Goal: Task Accomplishment & Management: Manage account settings

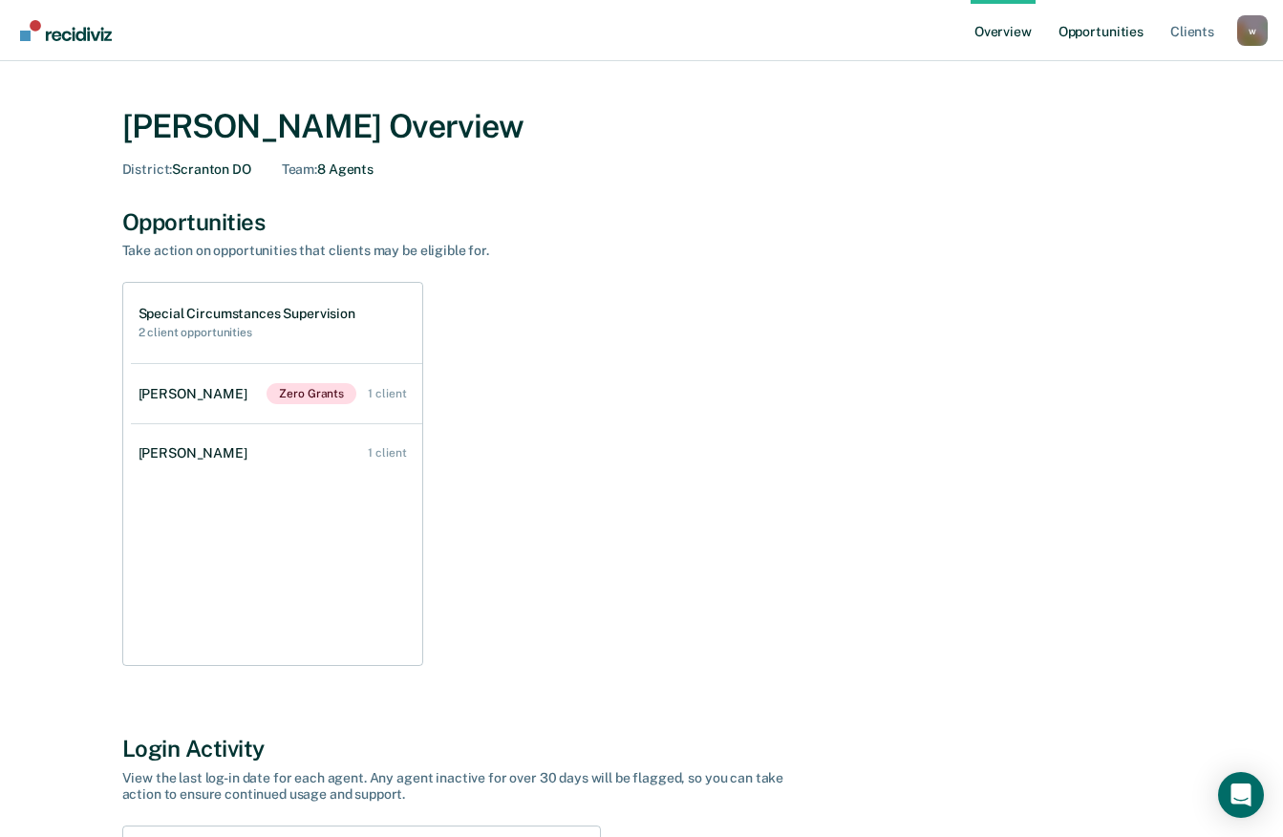
click at [1113, 34] on link "Opportunities" at bounding box center [1100, 30] width 93 height 61
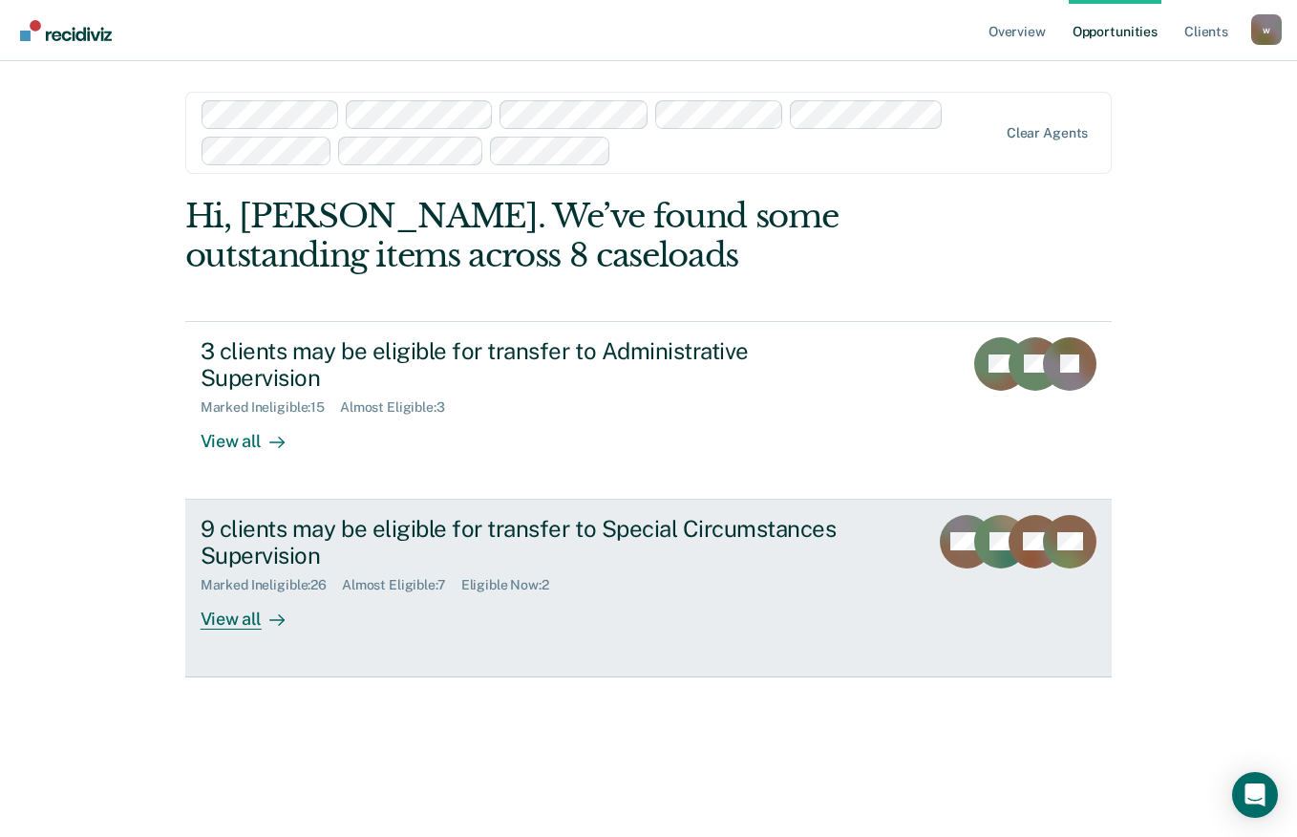
click at [408, 569] on div "Marked Ineligible : 26 Almost Eligible : 7 Eligible Now : 2" at bounding box center [536, 581] width 671 height 24
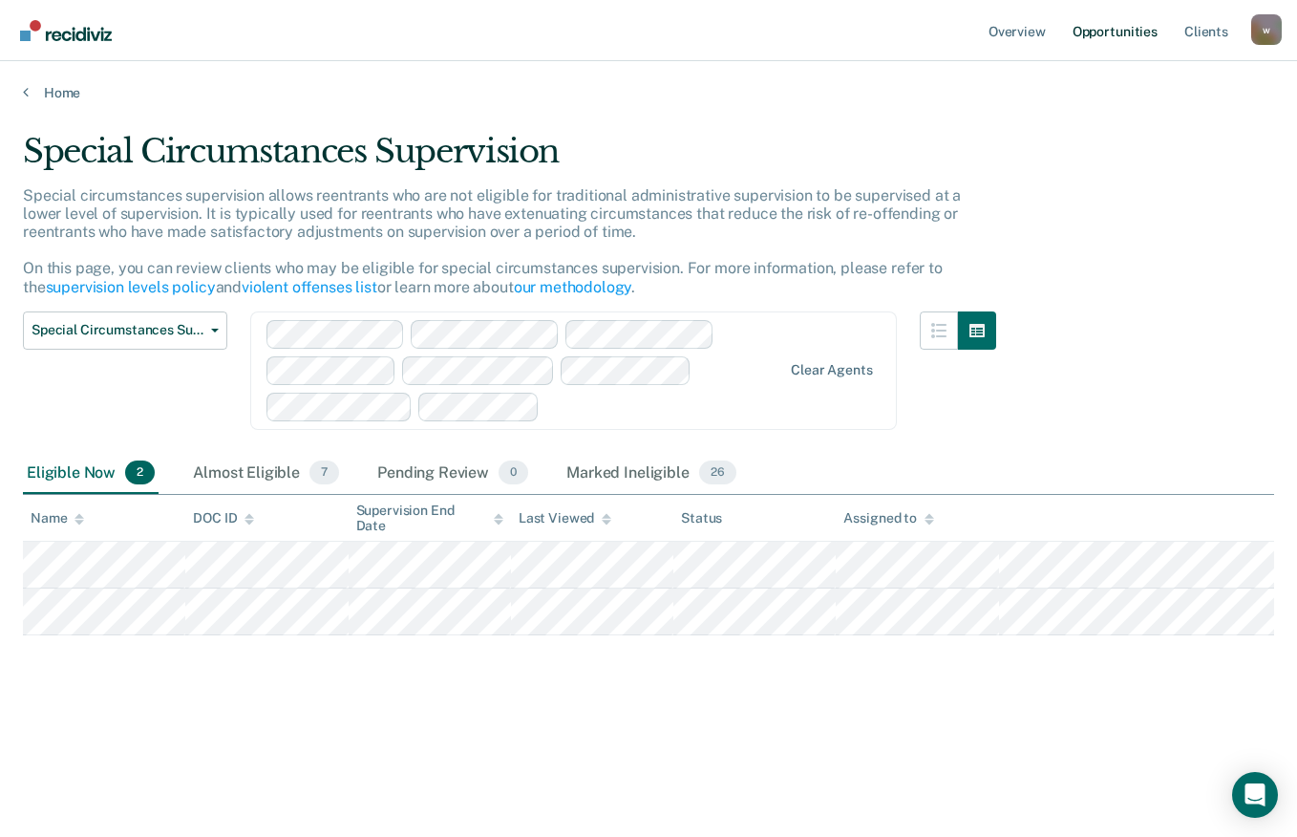
click at [1135, 17] on link "Opportunities" at bounding box center [1115, 30] width 93 height 61
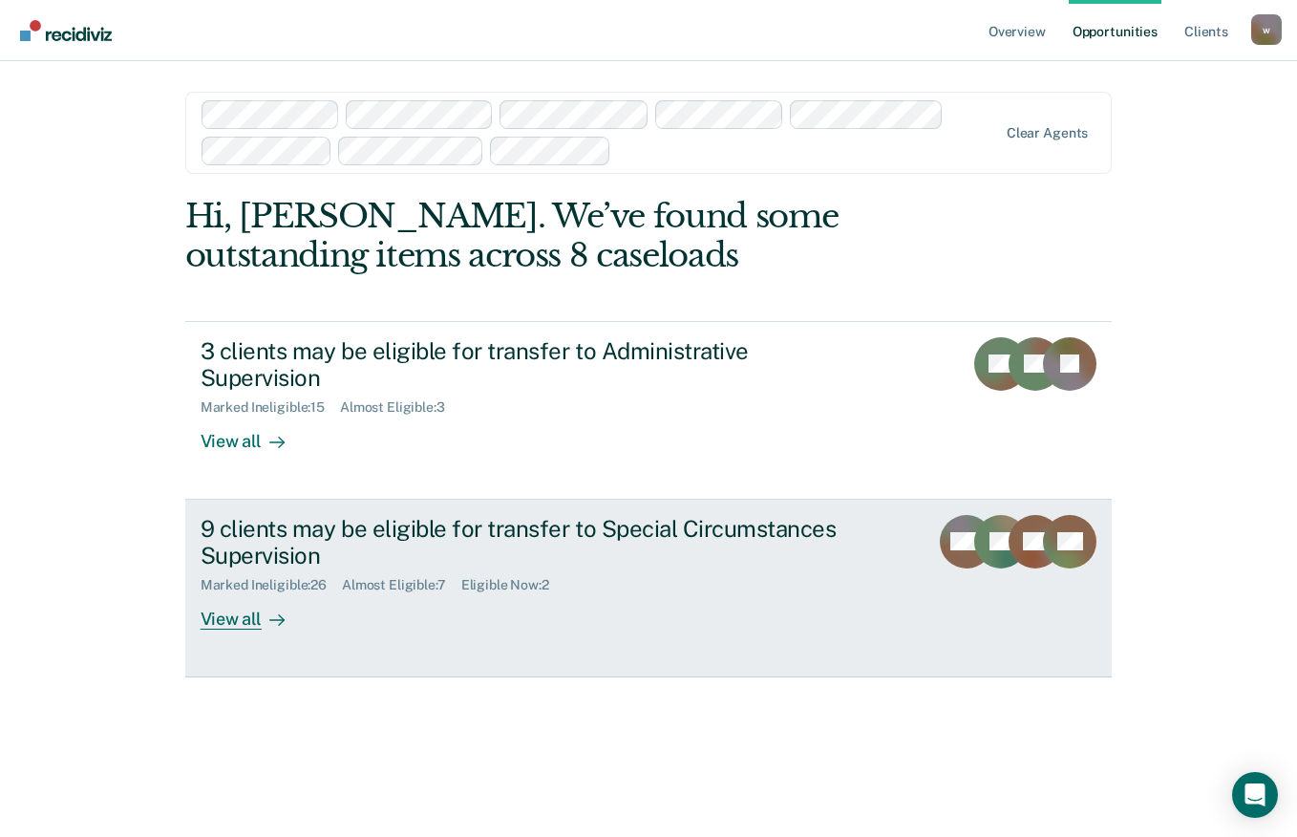
click at [413, 515] on div "9 clients may be eligible for transfer to Special Circumstances Supervision" at bounding box center [536, 542] width 671 height 55
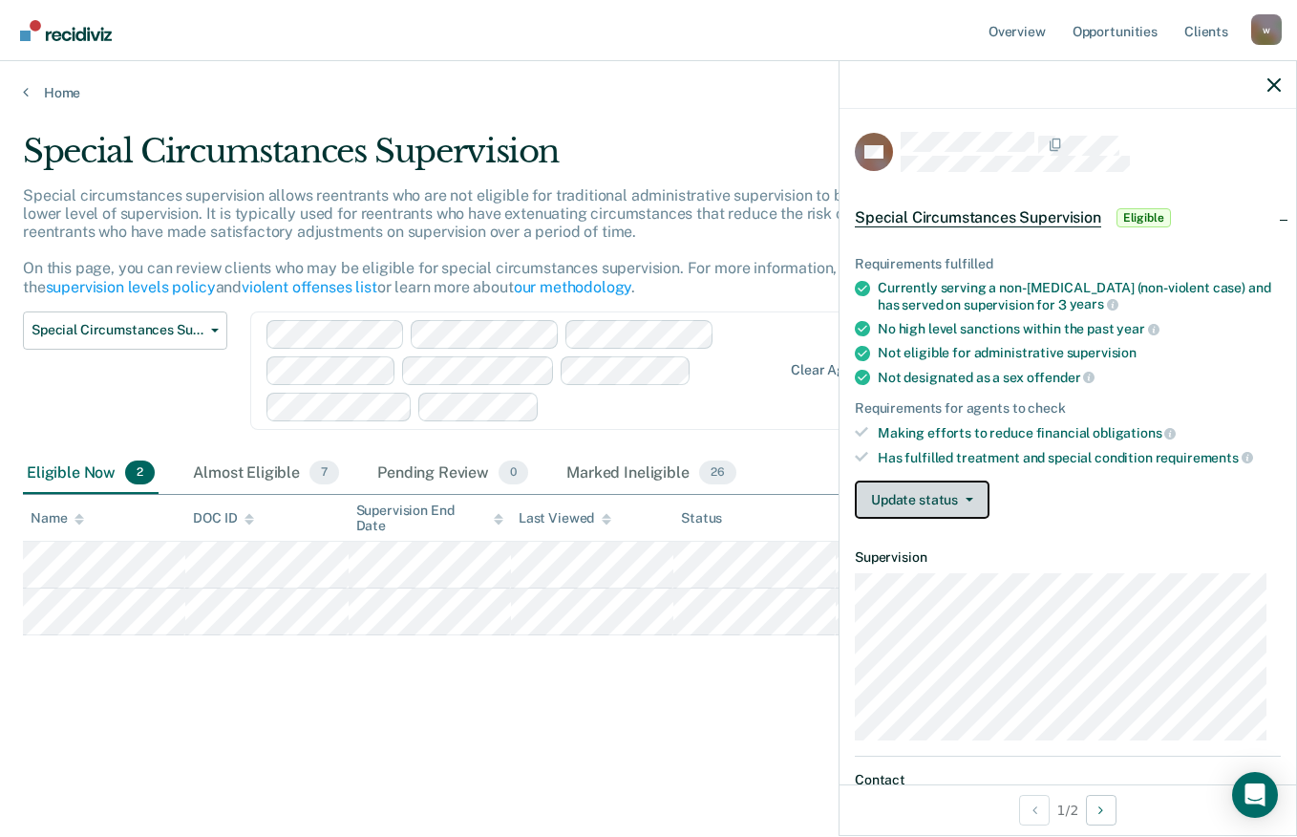
click at [969, 495] on button "Update status" at bounding box center [922, 499] width 135 height 38
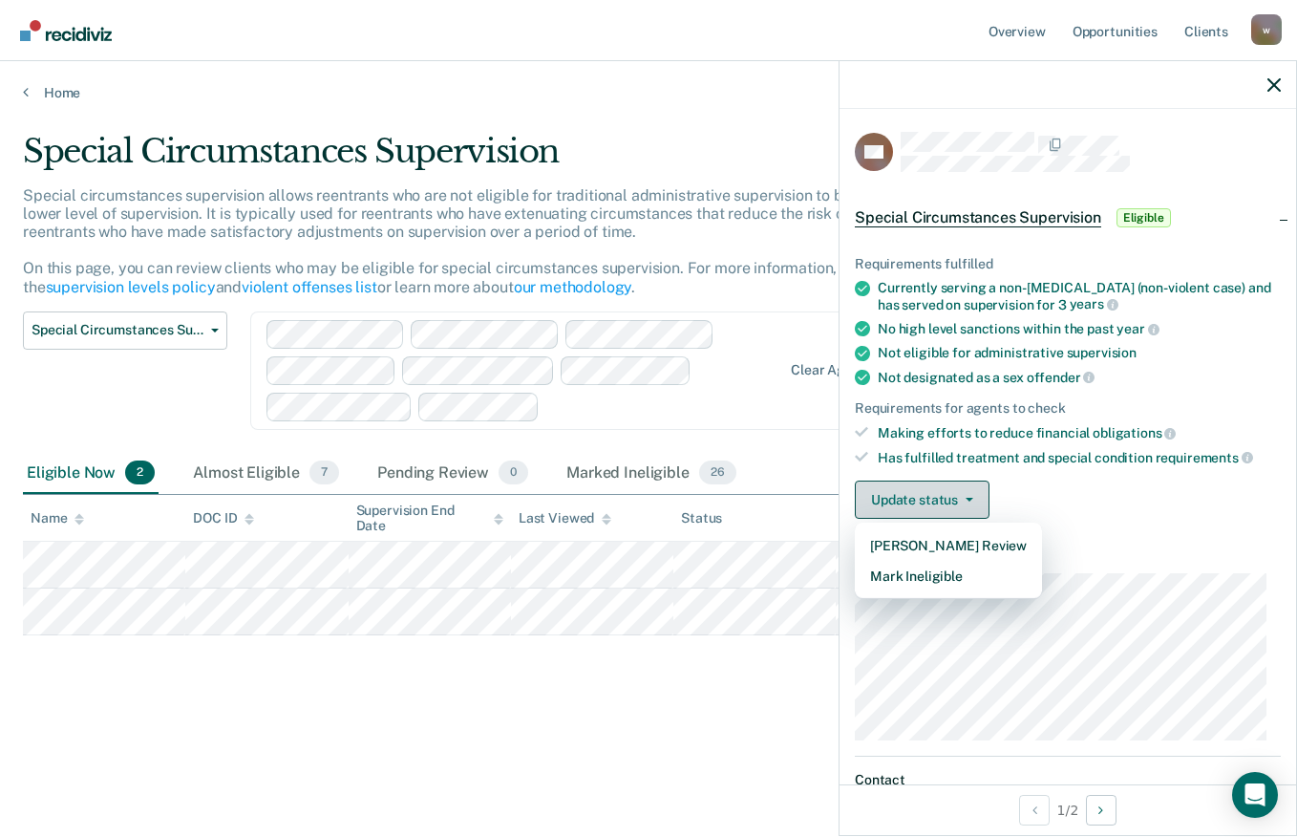
click at [968, 498] on icon "button" at bounding box center [970, 500] width 8 height 4
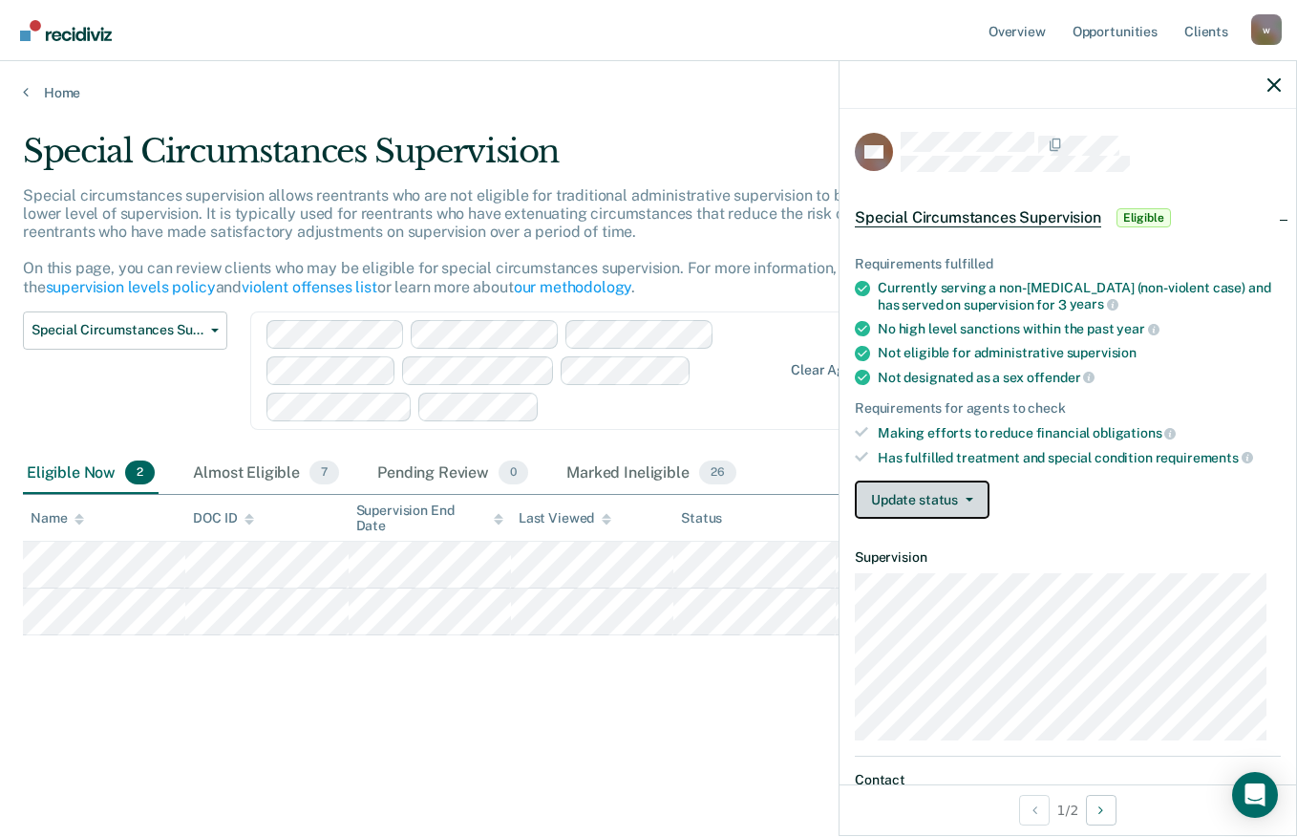
click at [963, 501] on button "Update status" at bounding box center [922, 499] width 135 height 38
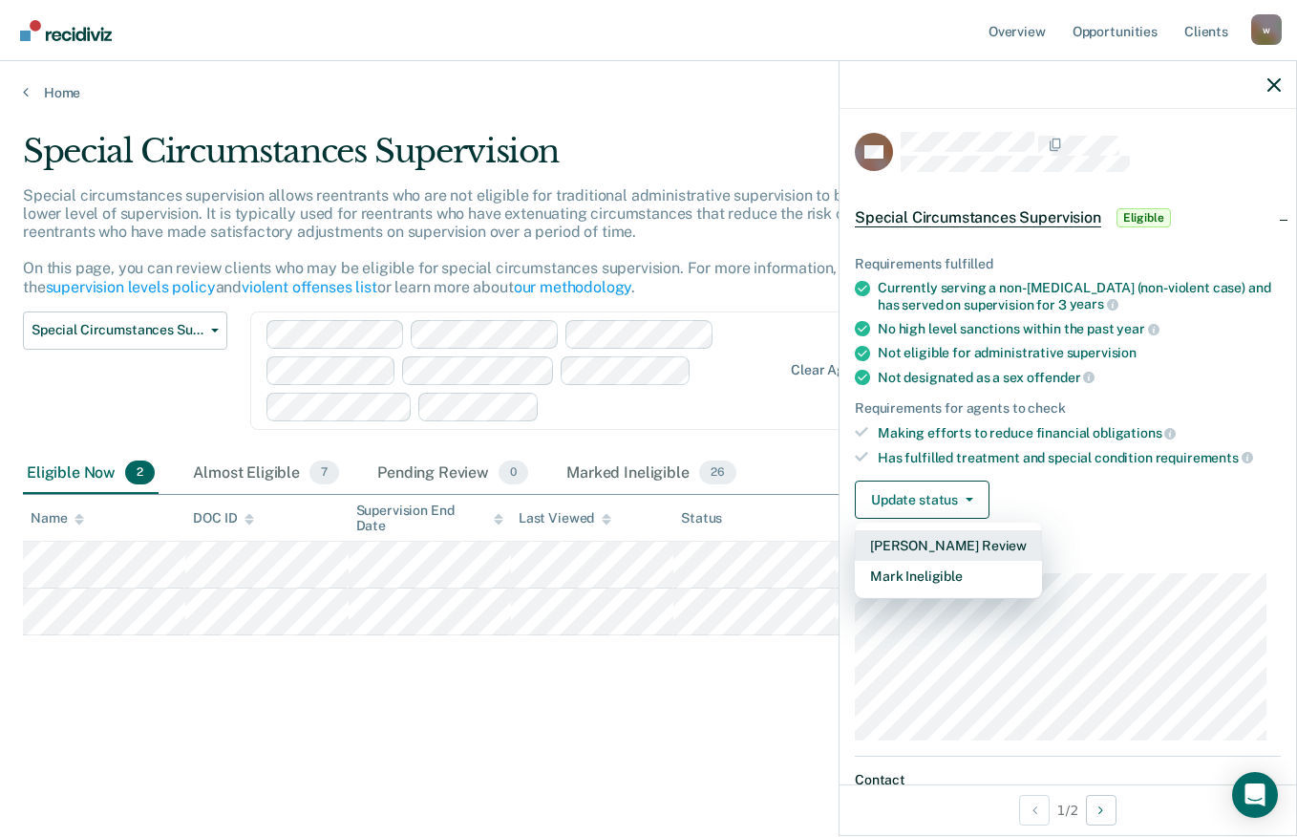
click at [953, 541] on button "[PERSON_NAME] Review" at bounding box center [948, 545] width 187 height 31
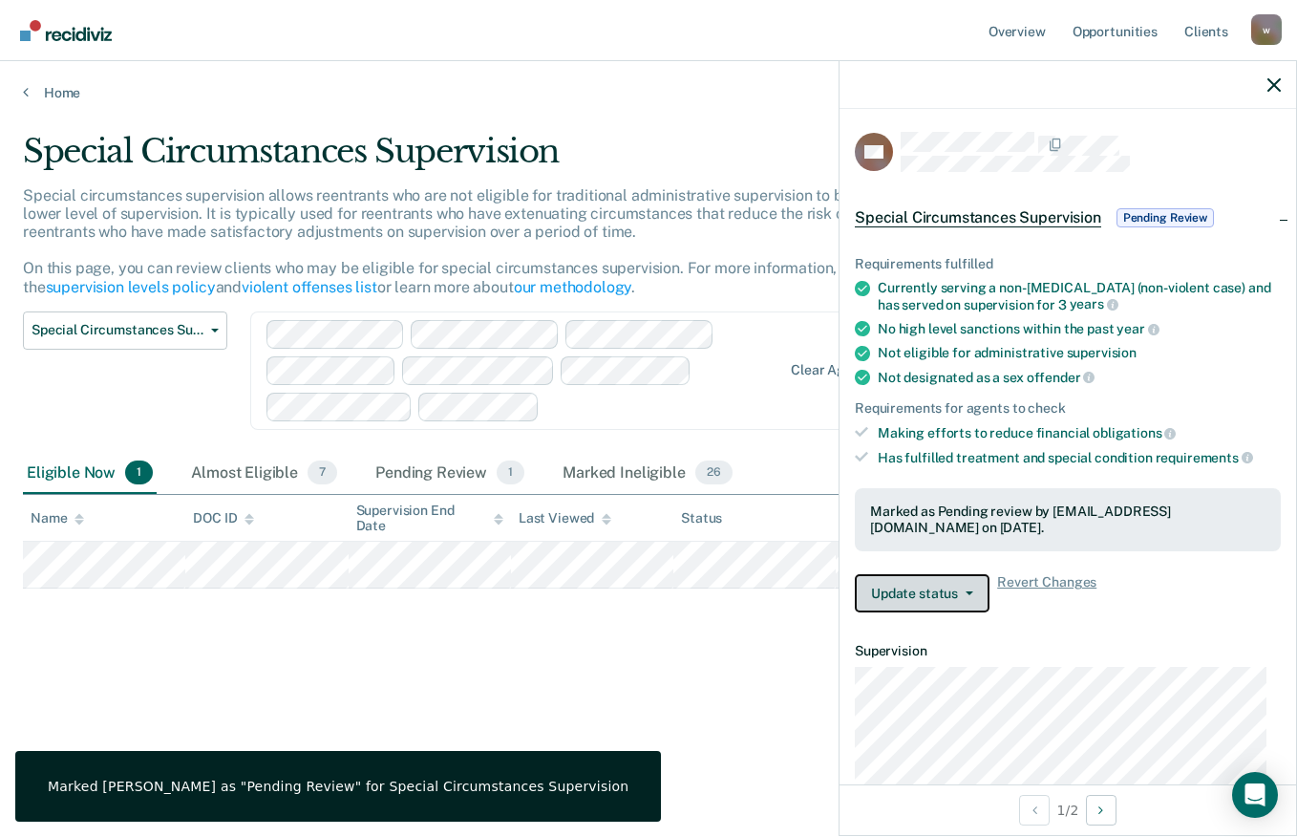
click at [968, 591] on icon "button" at bounding box center [970, 593] width 8 height 4
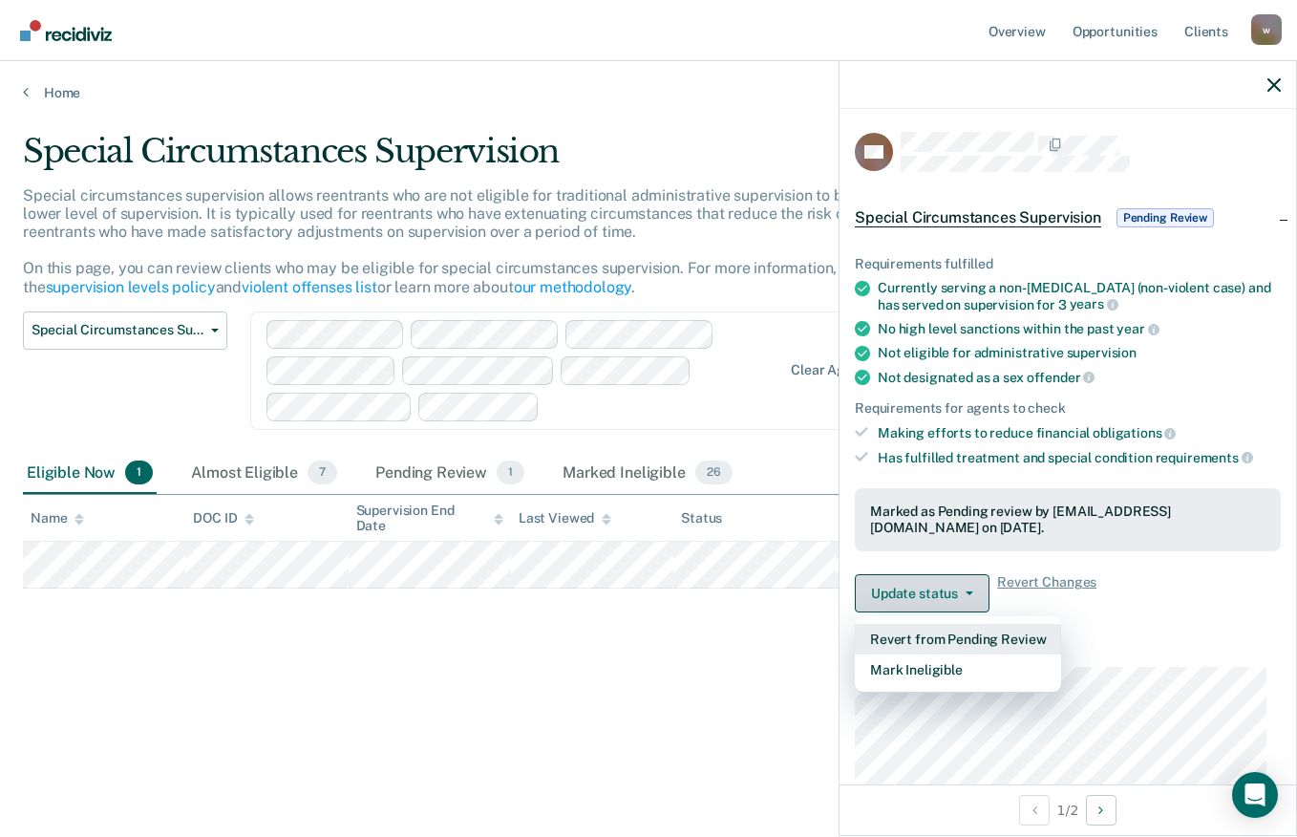
click at [981, 636] on button "Revert from Pending Review" at bounding box center [958, 639] width 206 height 31
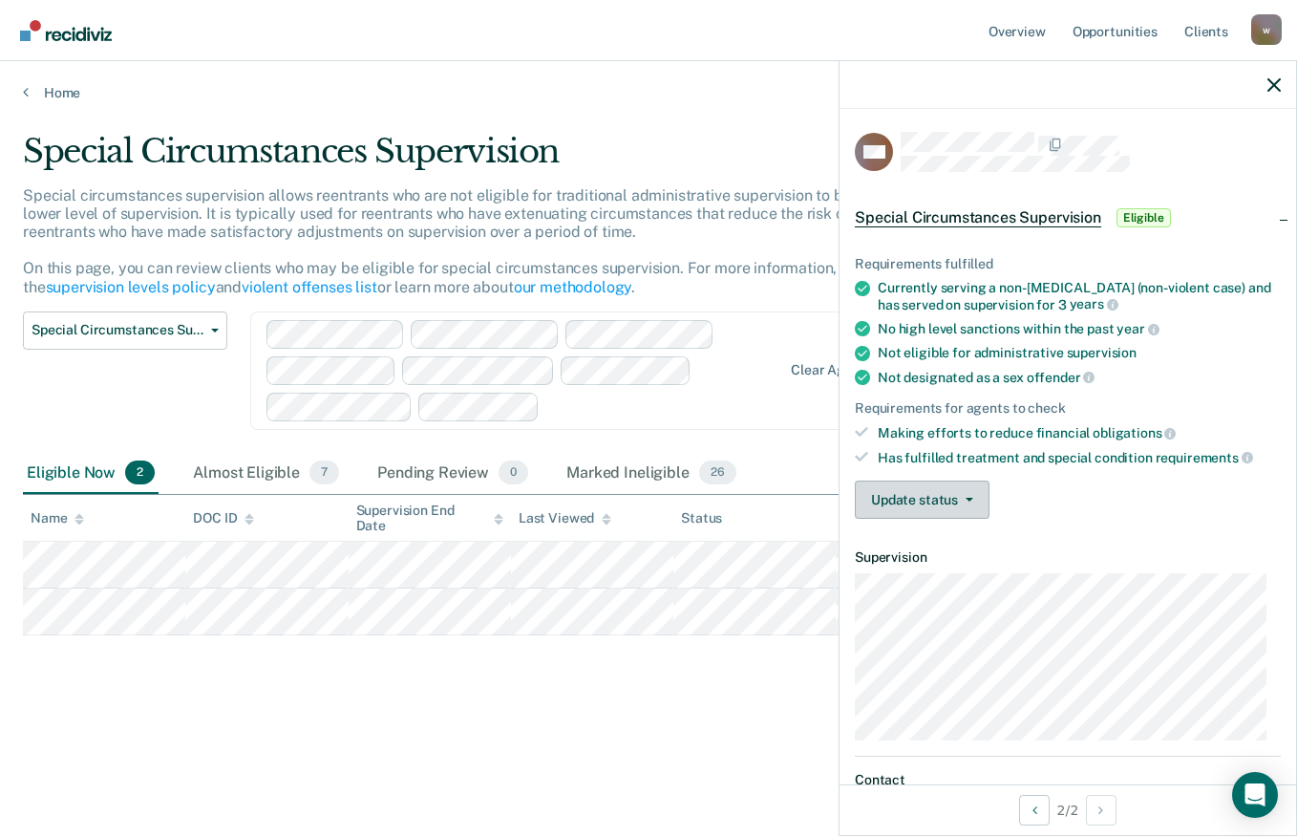
click at [968, 498] on icon "button" at bounding box center [970, 500] width 8 height 4
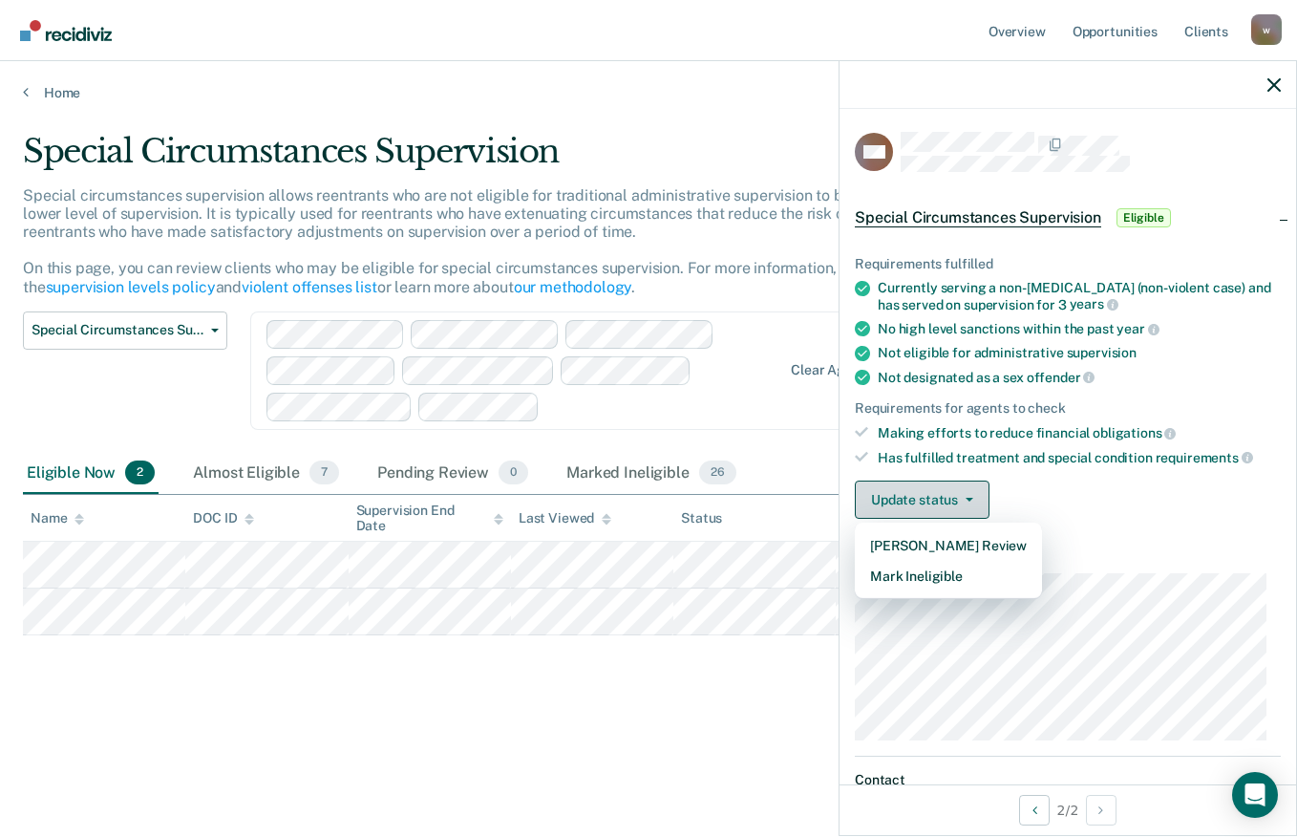
click at [944, 575] on button "Mark Ineligible" at bounding box center [948, 576] width 187 height 31
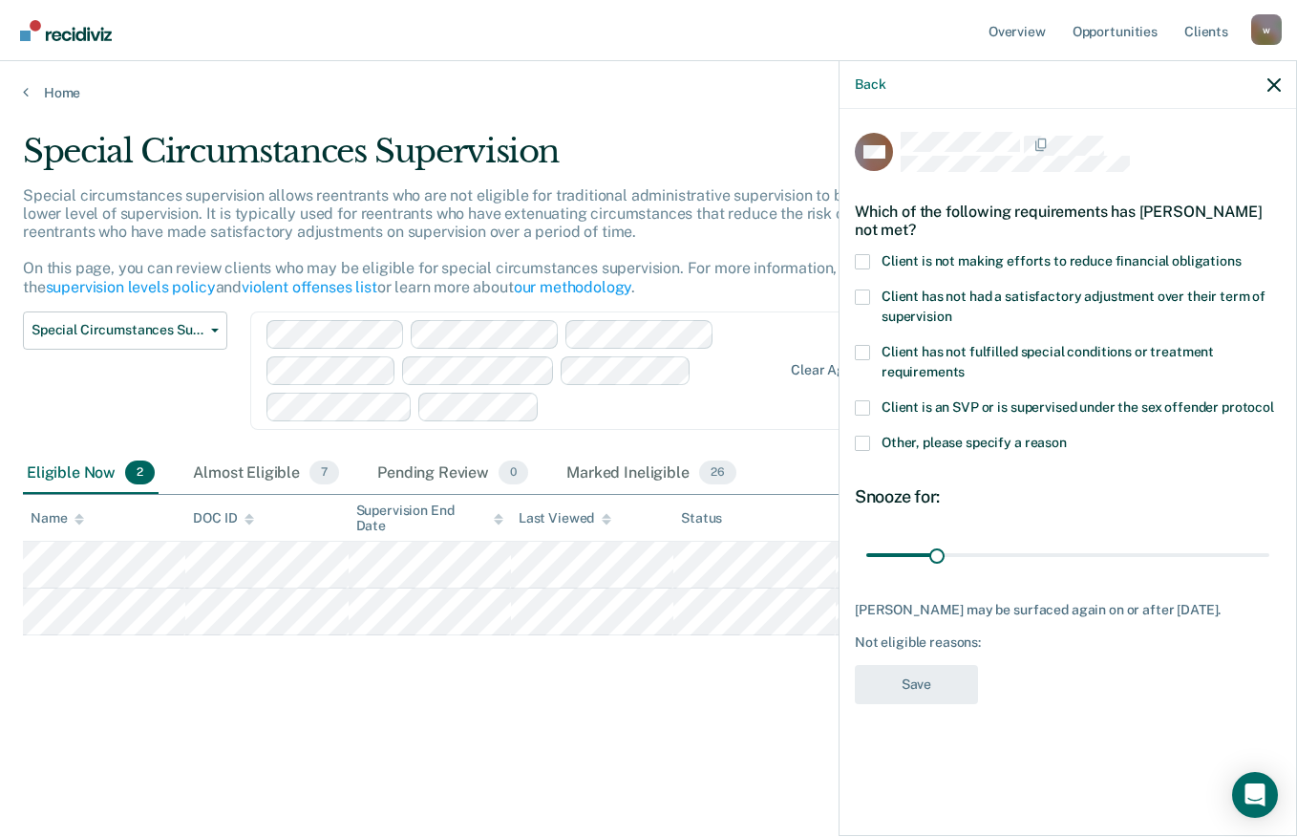
click at [862, 260] on span at bounding box center [862, 261] width 15 height 15
click at [1242, 254] on input "Client is not making efforts to reduce financial obligations" at bounding box center [1242, 254] width 0 height 0
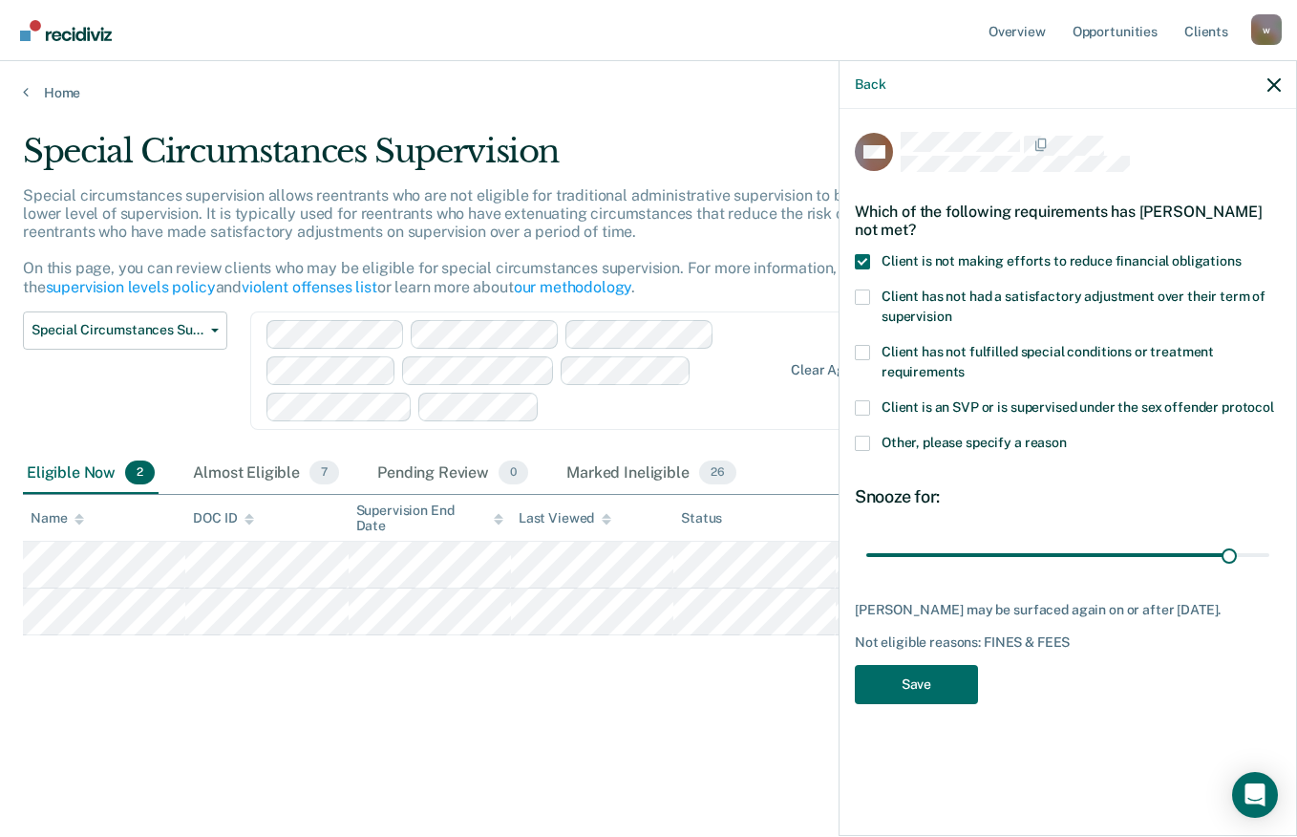
type input "180"
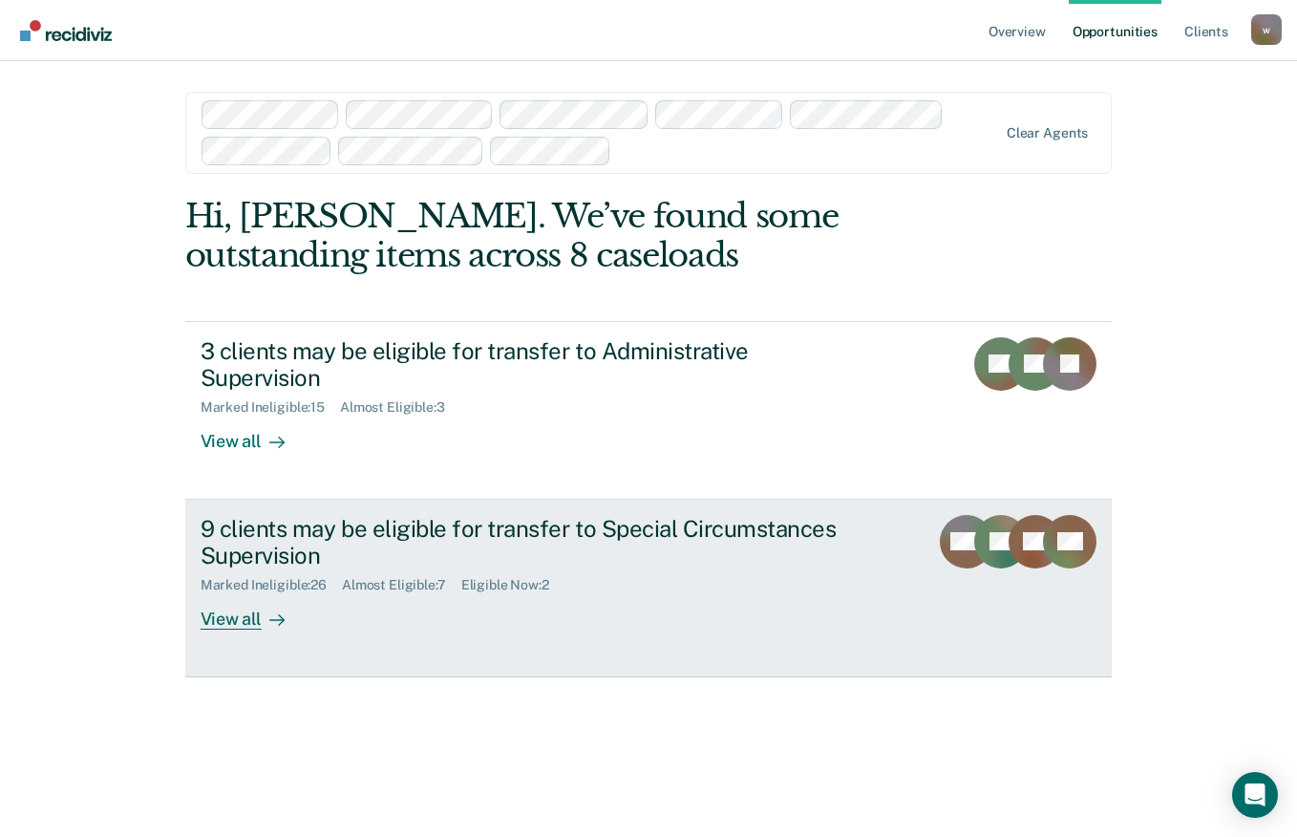
click at [504, 515] on div "9 clients may be eligible for transfer to Special Circumstances Supervision" at bounding box center [536, 542] width 671 height 55
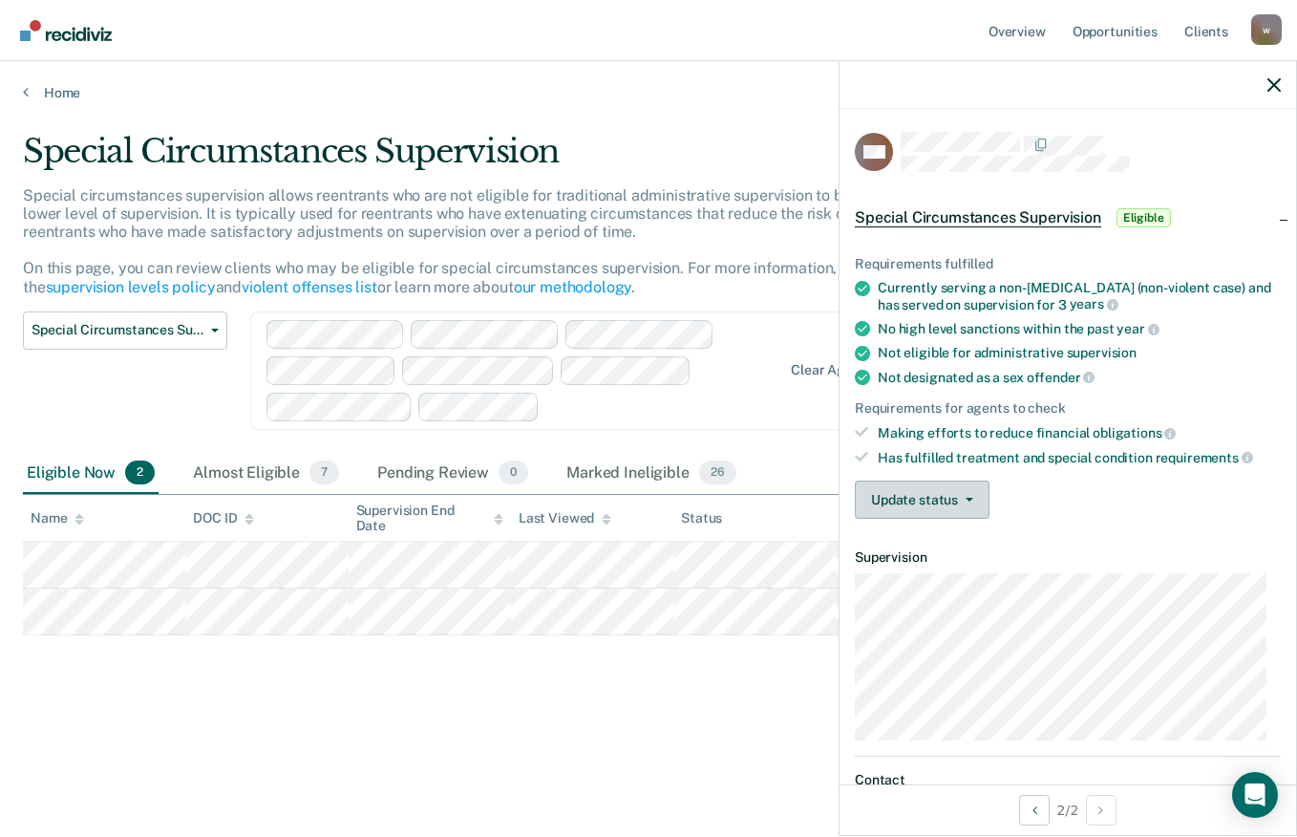
click at [968, 502] on button "Update status" at bounding box center [922, 499] width 135 height 38
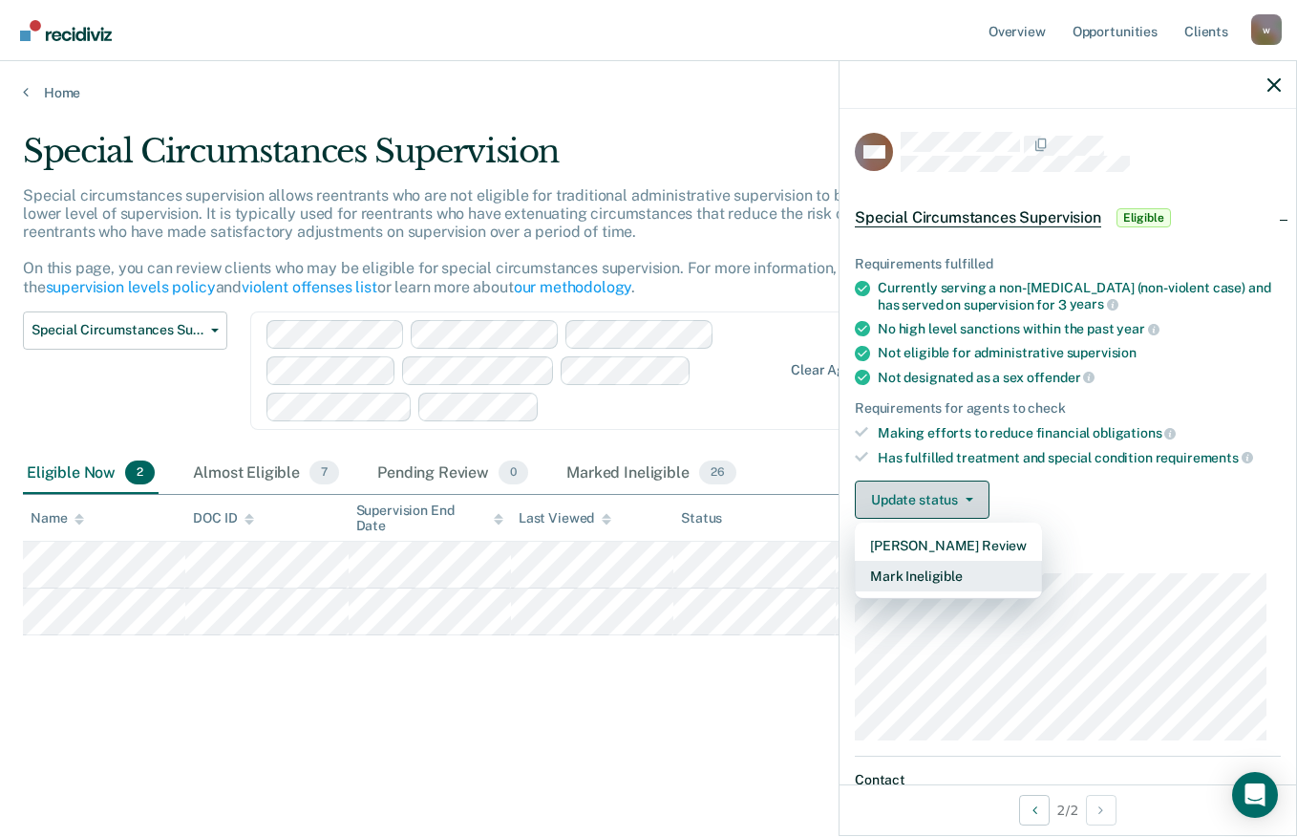
click at [931, 575] on button "Mark Ineligible" at bounding box center [948, 576] width 187 height 31
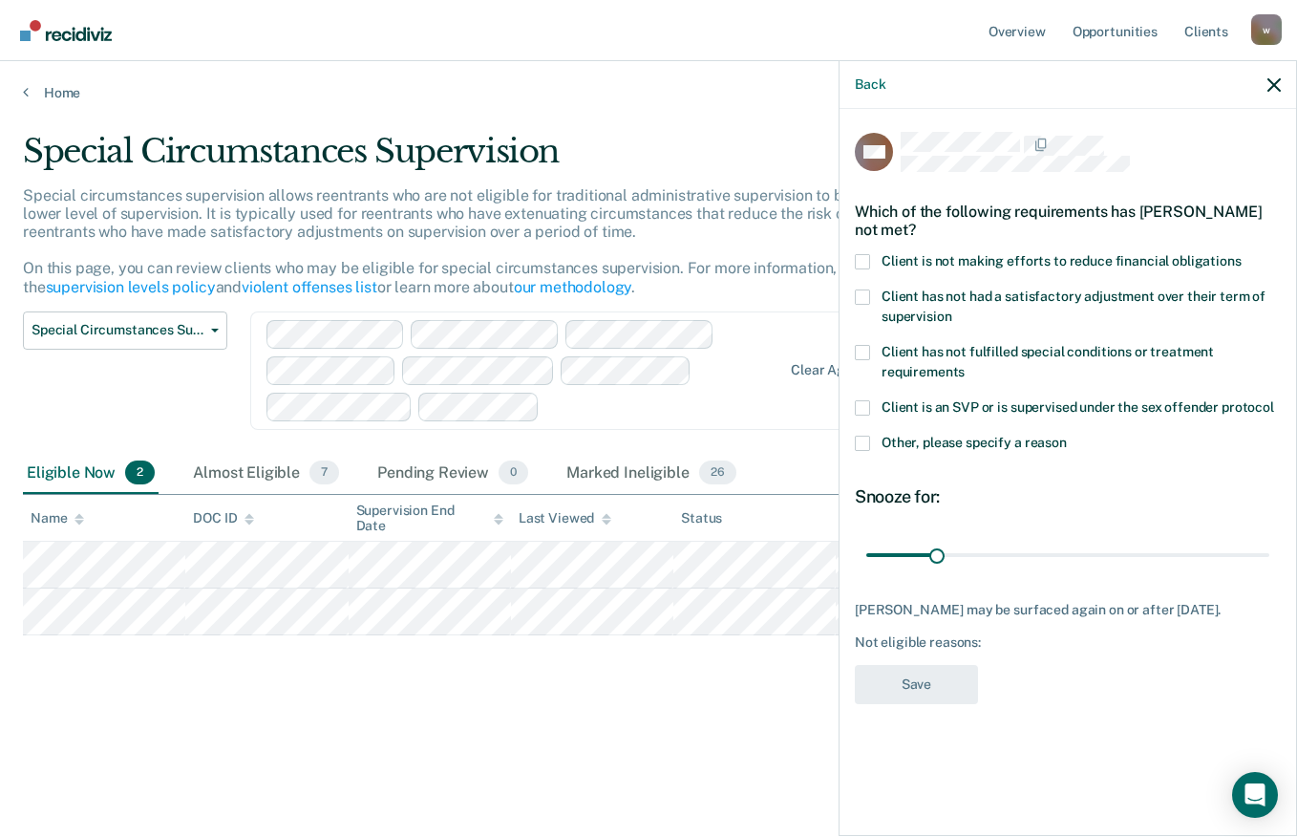
click at [878, 257] on label "Client is not making efforts to reduce financial obligations" at bounding box center [1068, 264] width 426 height 20
click at [1242, 254] on input "Client is not making efforts to reduce financial obligations" at bounding box center [1242, 254] width 0 height 0
type input "90"
click at [926, 701] on button "Save" at bounding box center [916, 684] width 123 height 39
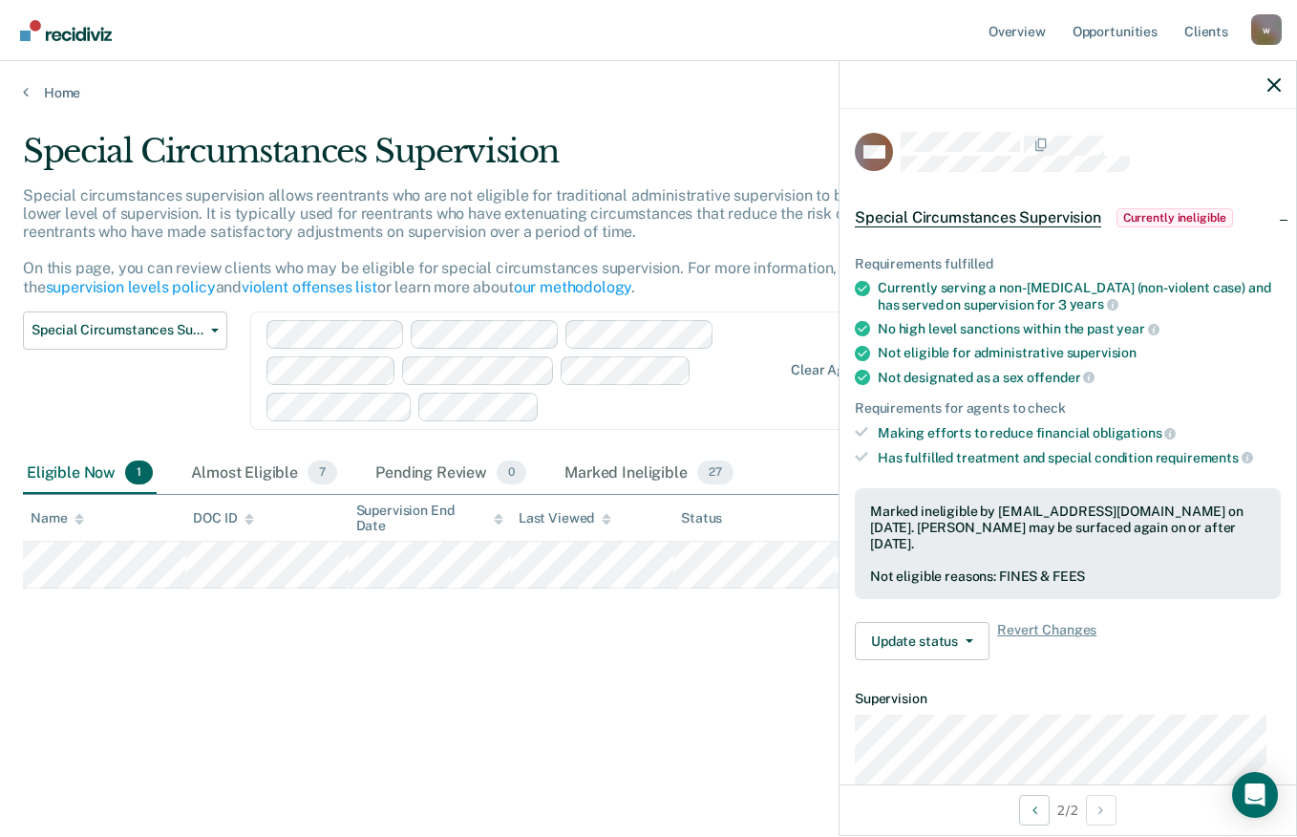
click at [66, 87] on link "Home" at bounding box center [648, 92] width 1251 height 17
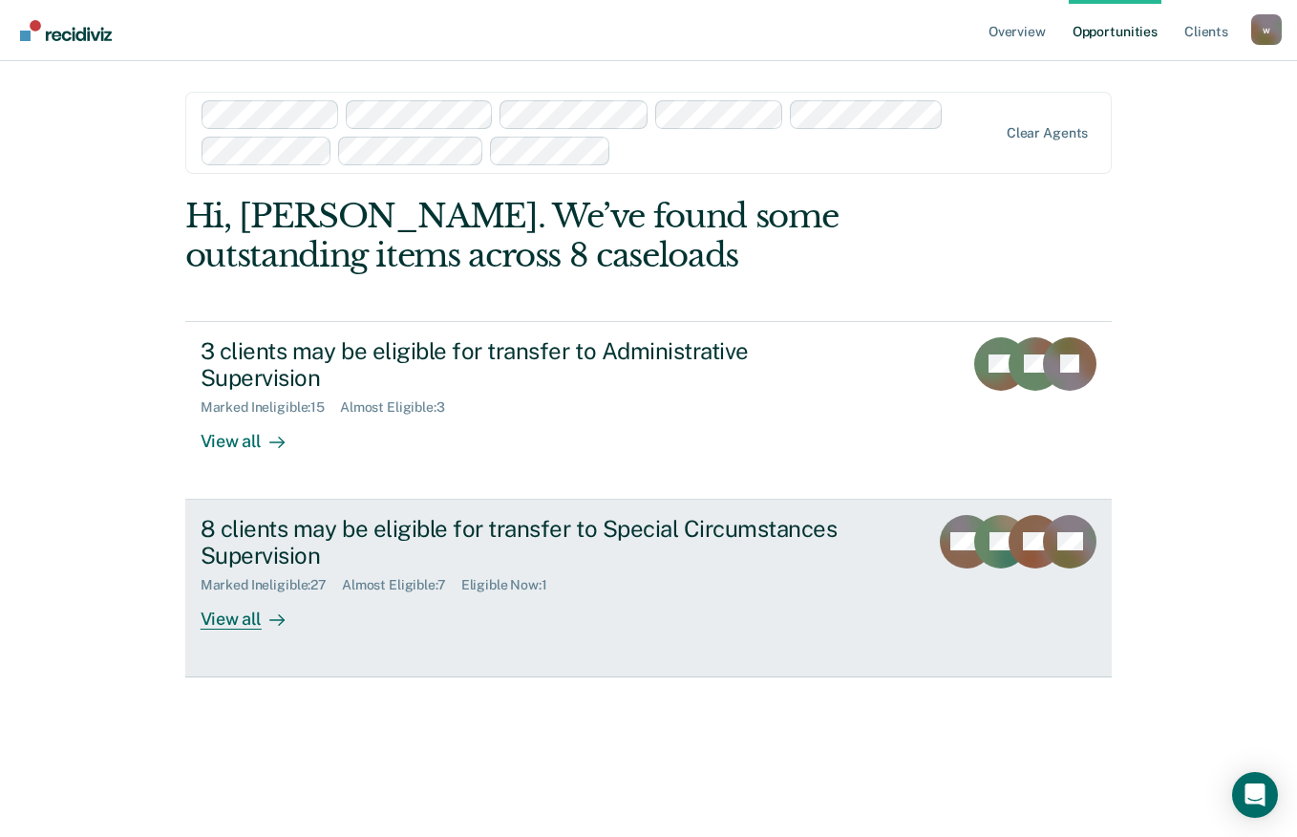
click at [608, 569] on div "Marked Ineligible : 27 Almost Eligible : 7 Eligible Now : 1" at bounding box center [536, 581] width 671 height 24
